Goal: Obtain resource: Obtain resource

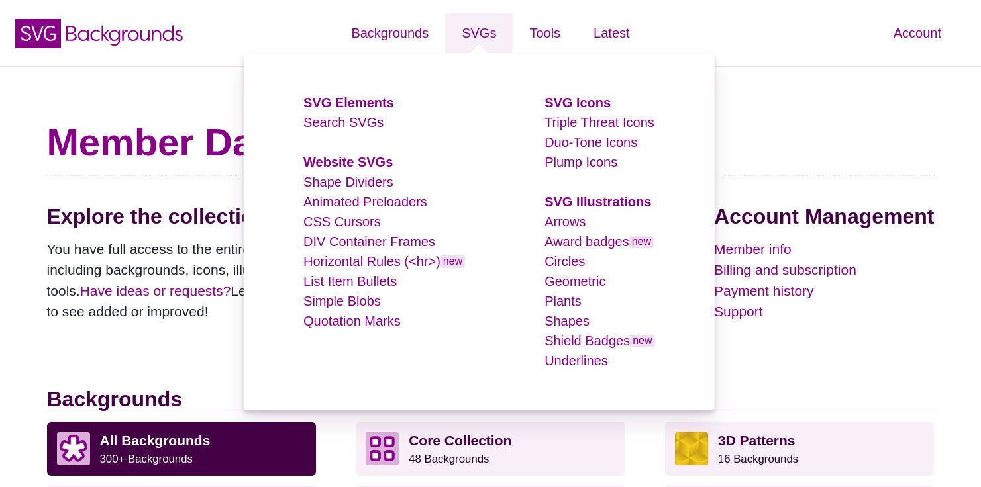
click at [577, 212] on li "Arrows" at bounding box center [599, 222] width 110 height 20
click at [559, 215] on link "Arrows" at bounding box center [564, 222] width 41 height 15
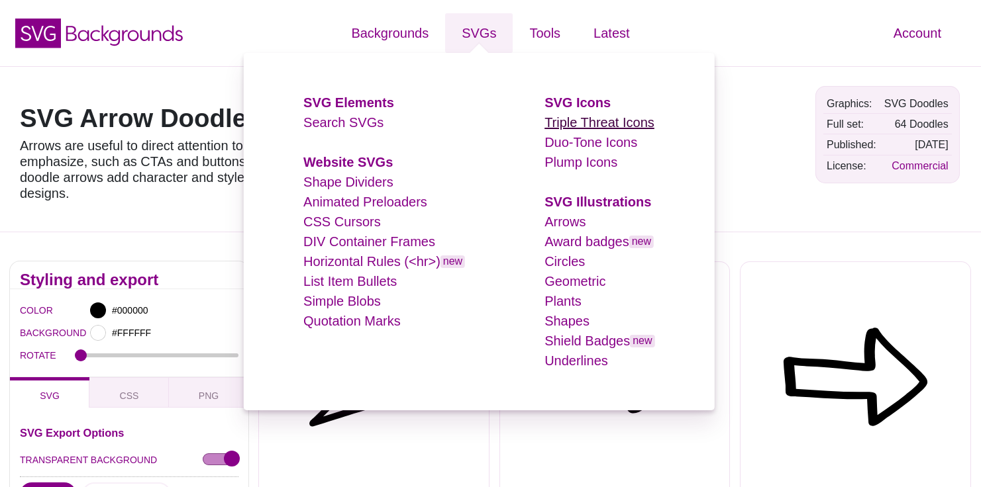
click at [589, 120] on link "Triple Threat Icons" at bounding box center [599, 122] width 110 height 15
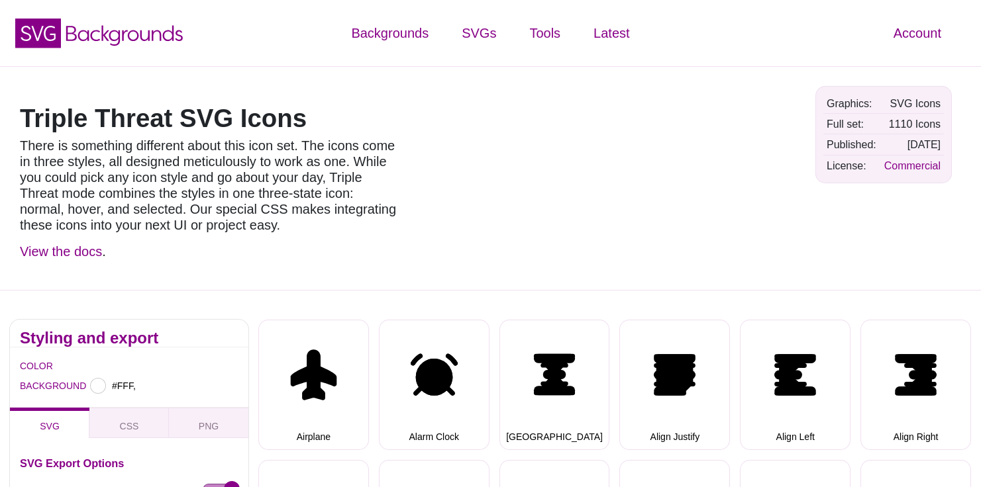
type input "#FFFFFF"
select select "triple threat"
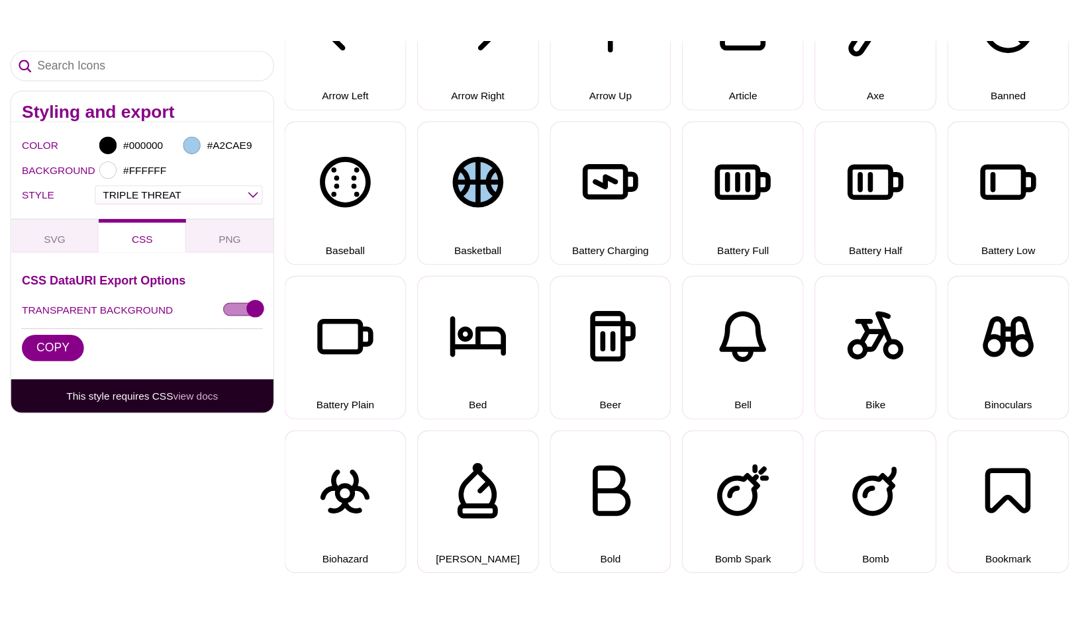
scroll to position [497, 0]
